Goal: Find specific page/section: Find specific page/section

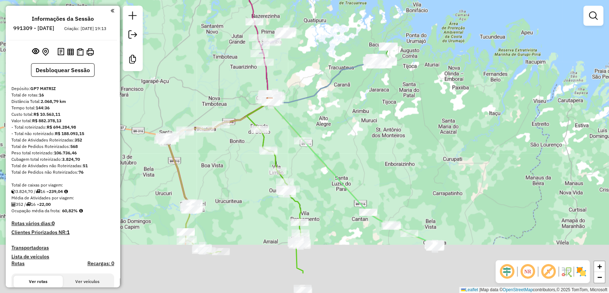
drag, startPoint x: 449, startPoint y: 228, endPoint x: 396, endPoint y: 154, distance: 91.6
click at [397, 150] on div "Janela de atendimento Grade de atendimento Capacidade Transportadoras Veículos …" at bounding box center [304, 146] width 609 height 293
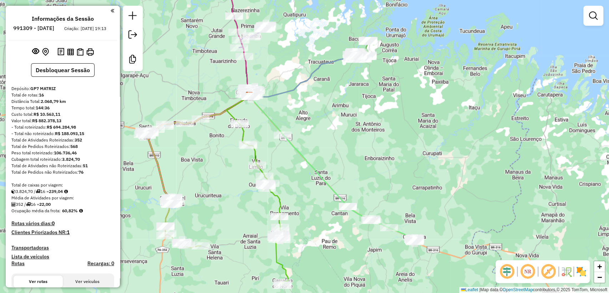
drag, startPoint x: 302, startPoint y: 109, endPoint x: 297, endPoint y: 226, distance: 117.1
click at [301, 232] on div "Janela de atendimento Grade de atendimento Capacidade Transportadoras Veículos …" at bounding box center [304, 146] width 609 height 293
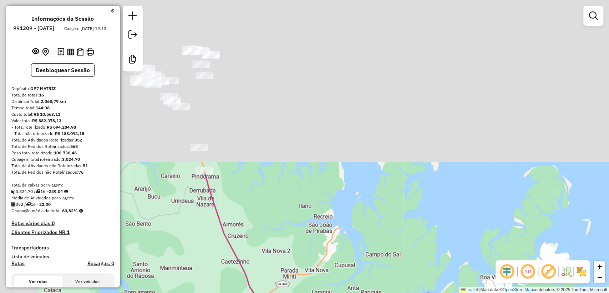
drag, startPoint x: 239, startPoint y: 76, endPoint x: 271, endPoint y: 177, distance: 105.5
click at [335, 258] on div "Janela de atendimento Grade de atendimento Capacidade Transportadoras Veículos …" at bounding box center [304, 146] width 609 height 293
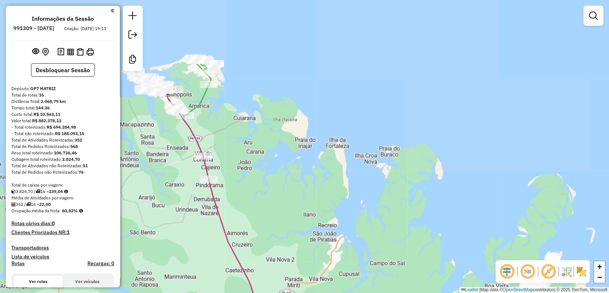
drag, startPoint x: 232, startPoint y: 137, endPoint x: 265, endPoint y: 219, distance: 88.4
click at [265, 219] on div "Janela de atendimento Grade de atendimento Capacidade Transportadoras Veículos …" at bounding box center [304, 146] width 609 height 293
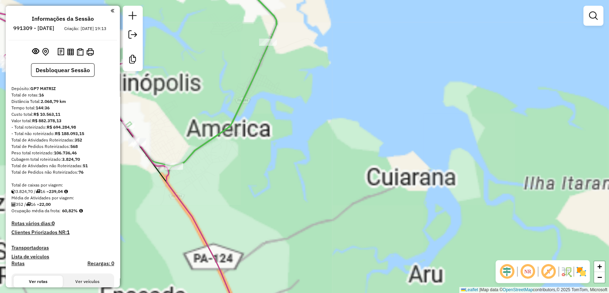
drag, startPoint x: 238, startPoint y: 185, endPoint x: 476, endPoint y: 210, distance: 240.0
click at [476, 210] on div "Janela de atendimento Grade de atendimento Capacidade Transportadoras Veículos …" at bounding box center [304, 146] width 609 height 293
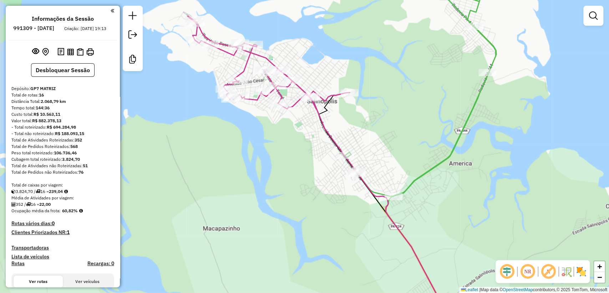
drag, startPoint x: 398, startPoint y: 156, endPoint x: 394, endPoint y: 195, distance: 39.1
click at [411, 202] on div "Janela de atendimento Grade de atendimento Capacidade Transportadoras Veículos …" at bounding box center [304, 146] width 609 height 293
